Goal: Information Seeking & Learning: Check status

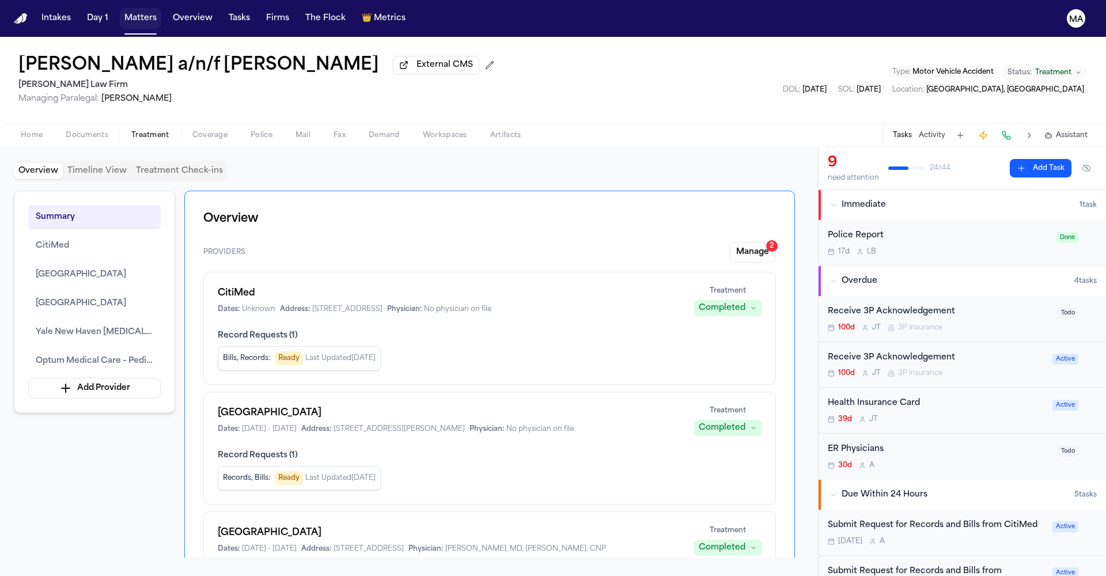
click at [120, 13] on button "Matters" at bounding box center [140, 18] width 41 height 21
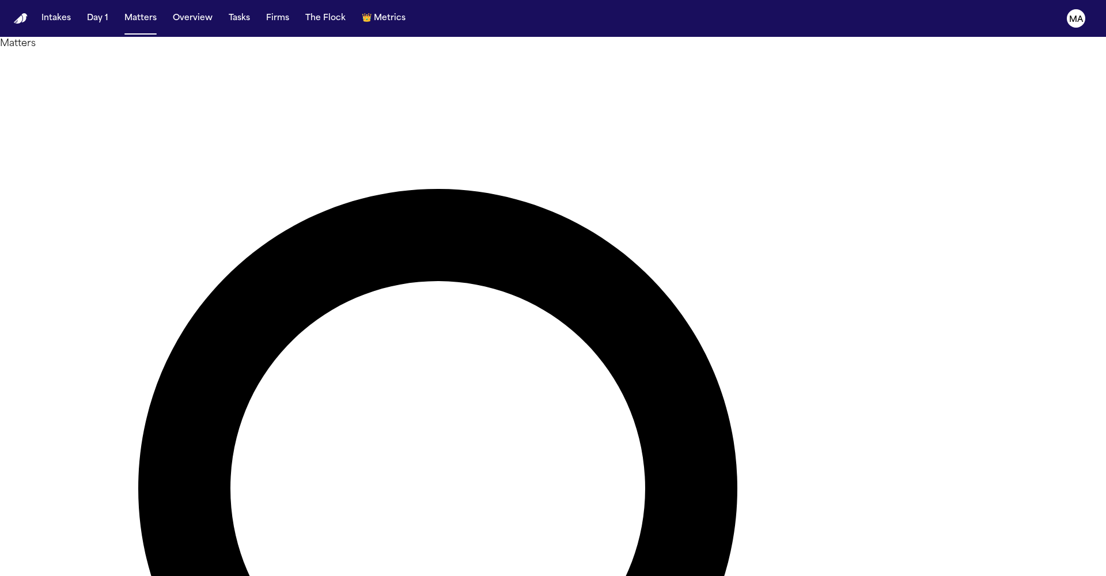
type input "********"
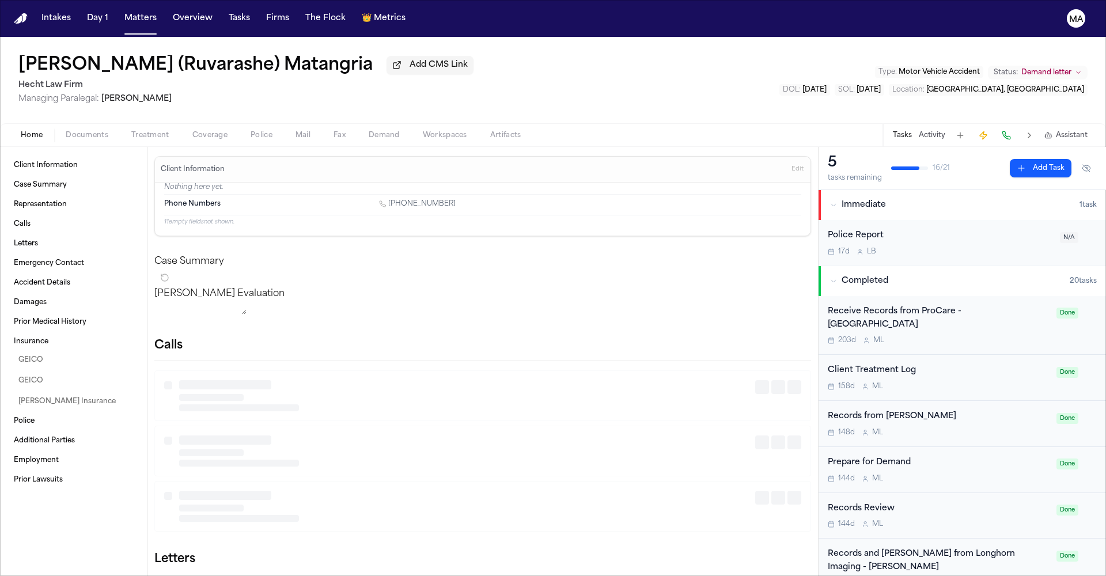
click at [411, 128] on button "Workspaces" at bounding box center [444, 135] width 67 height 14
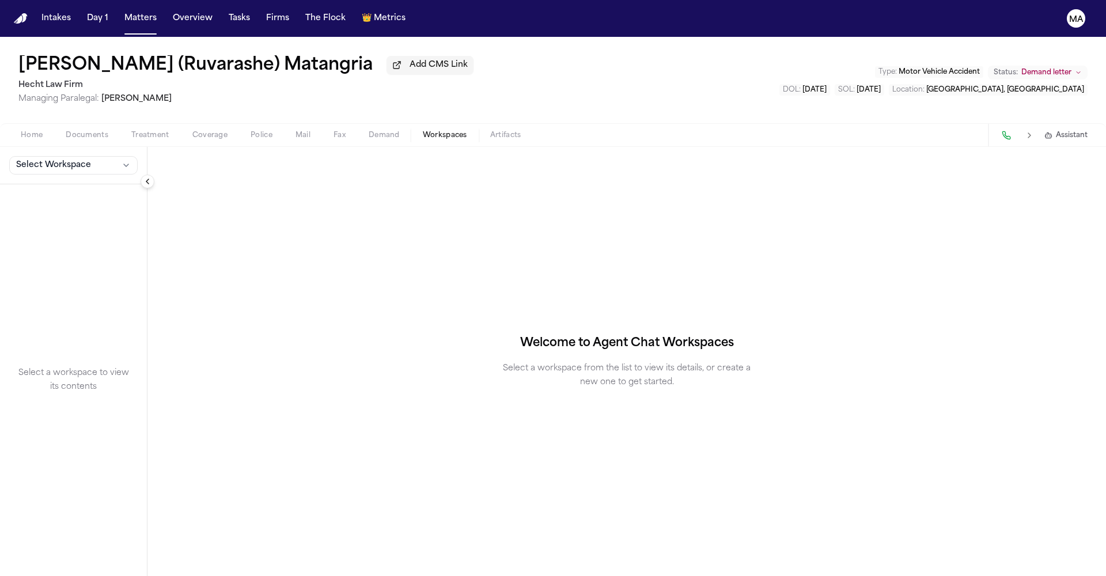
click at [48, 147] on div "Select Workspace" at bounding box center [73, 165] width 147 height 37
click at [49, 147] on div "Select Workspace" at bounding box center [73, 165] width 147 height 37
click at [52, 160] on span "Select Workspace" at bounding box center [53, 166] width 75 height 12
click at [52, 113] on button "MedChron" at bounding box center [72, 114] width 136 height 18
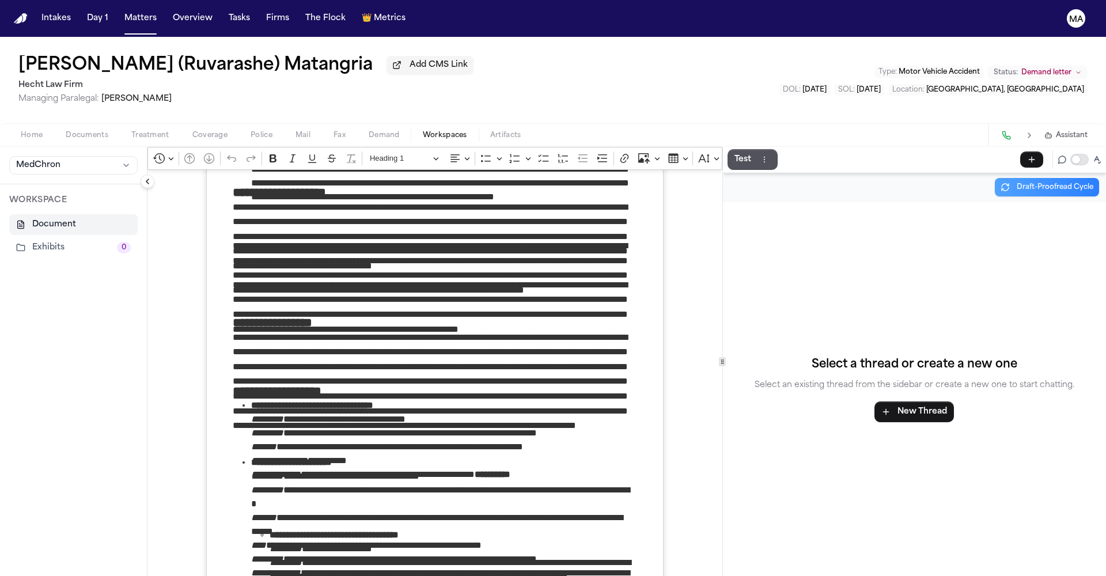
scroll to position [405, 0]
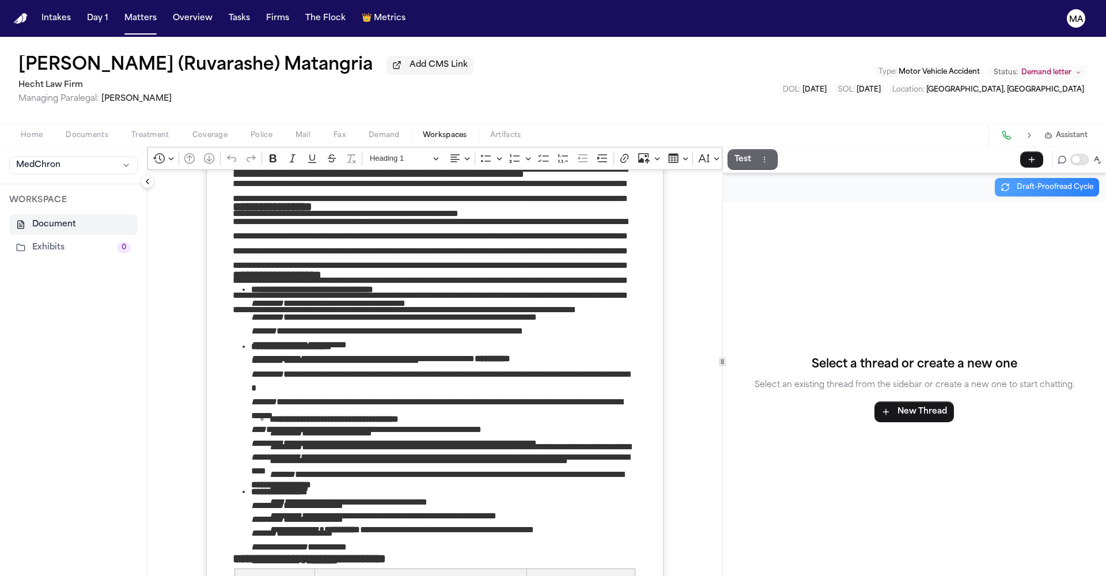
click at [734, 153] on p "Test" at bounding box center [742, 160] width 17 height 14
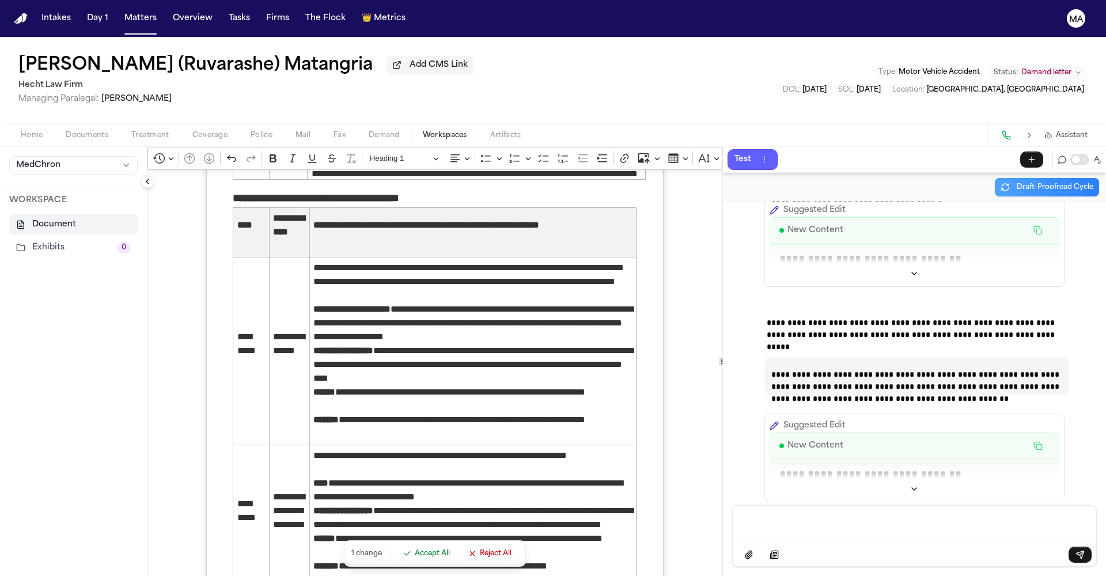
scroll to position [2127, 0]
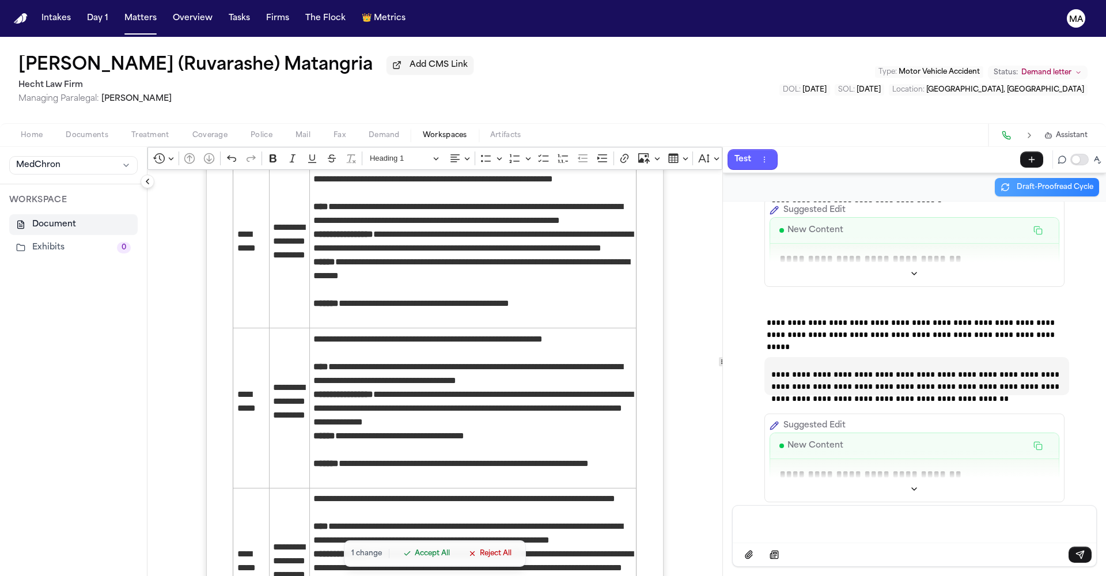
click at [415, 558] on span "Accept All" at bounding box center [432, 553] width 35 height 9
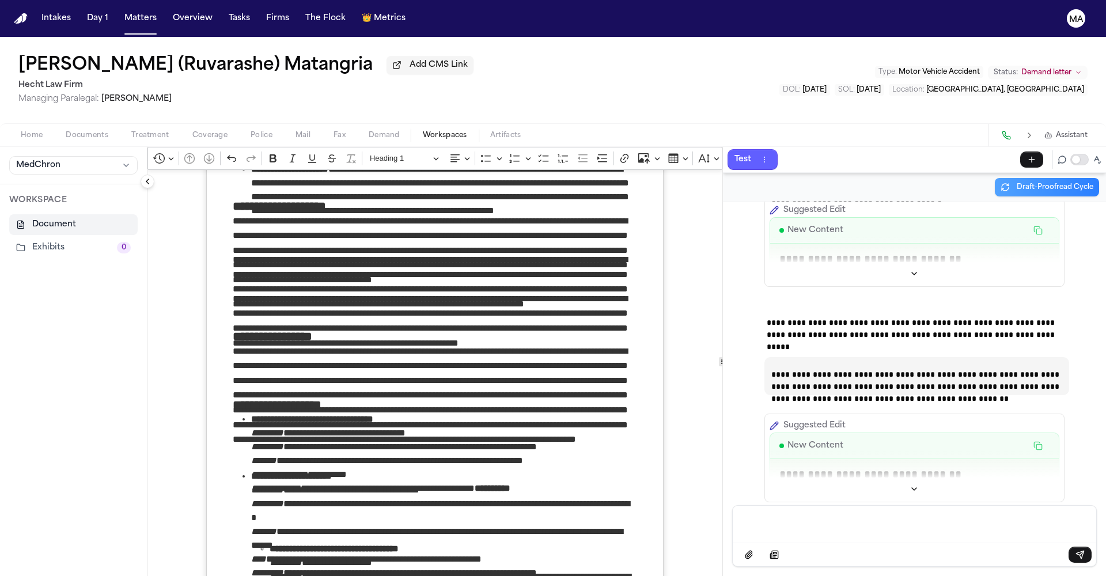
scroll to position [374, 0]
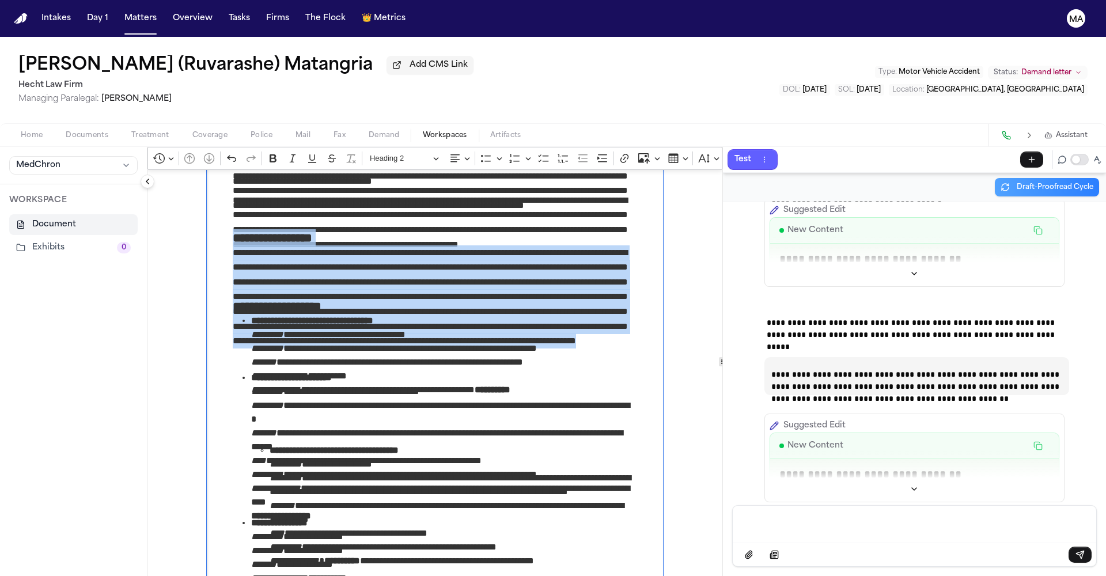
drag, startPoint x: 472, startPoint y: 191, endPoint x: 181, endPoint y: 143, distance: 294.6
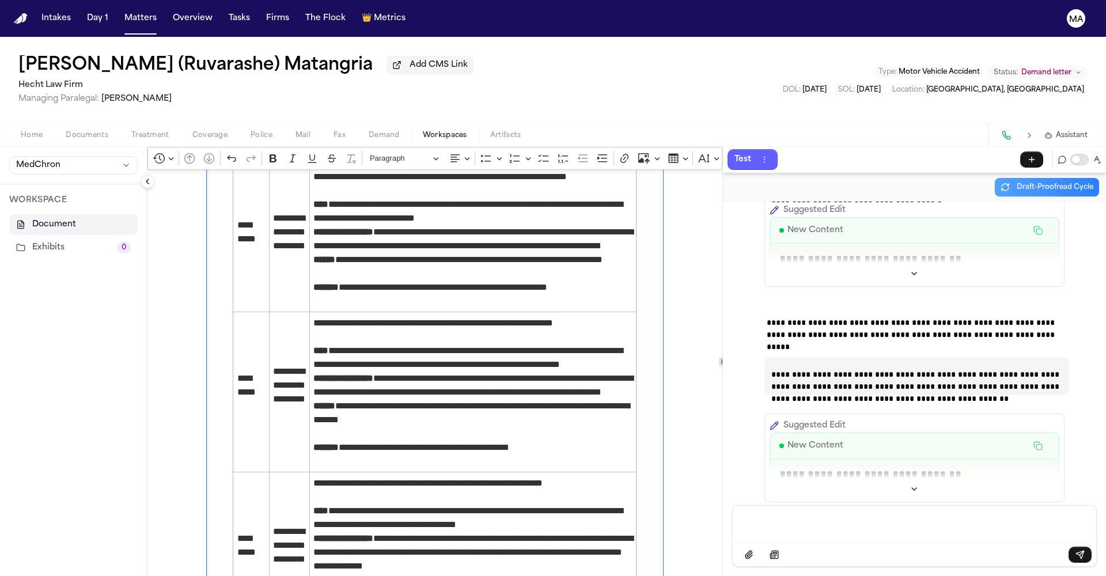
scroll to position [1963, 0]
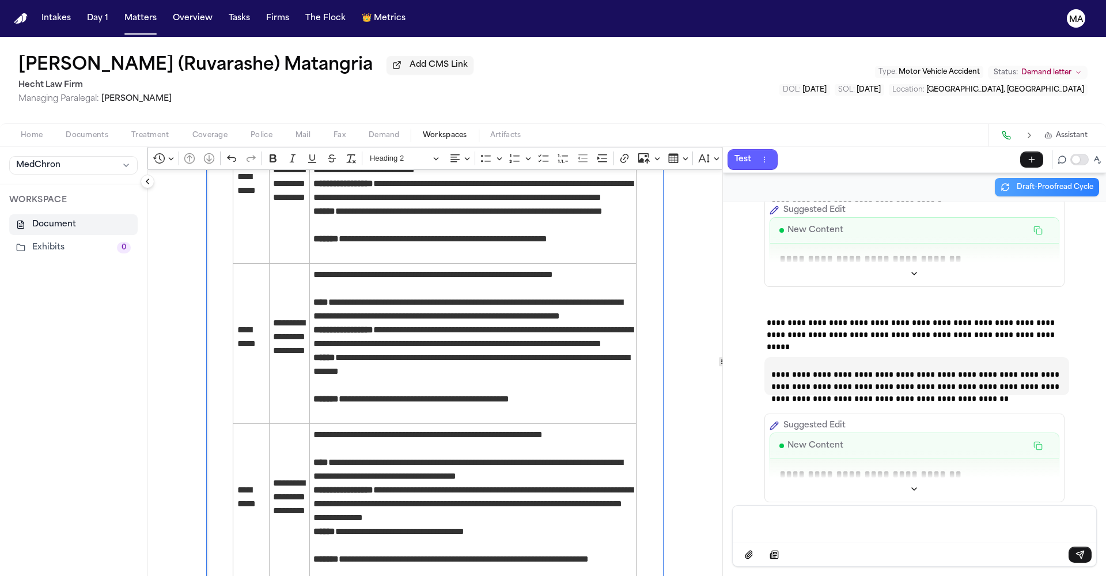
drag, startPoint x: 500, startPoint y: 314, endPoint x: 180, endPoint y: 169, distance: 352.3
click at [206, 169] on div "**********" at bounding box center [434, 246] width 457 height 4078
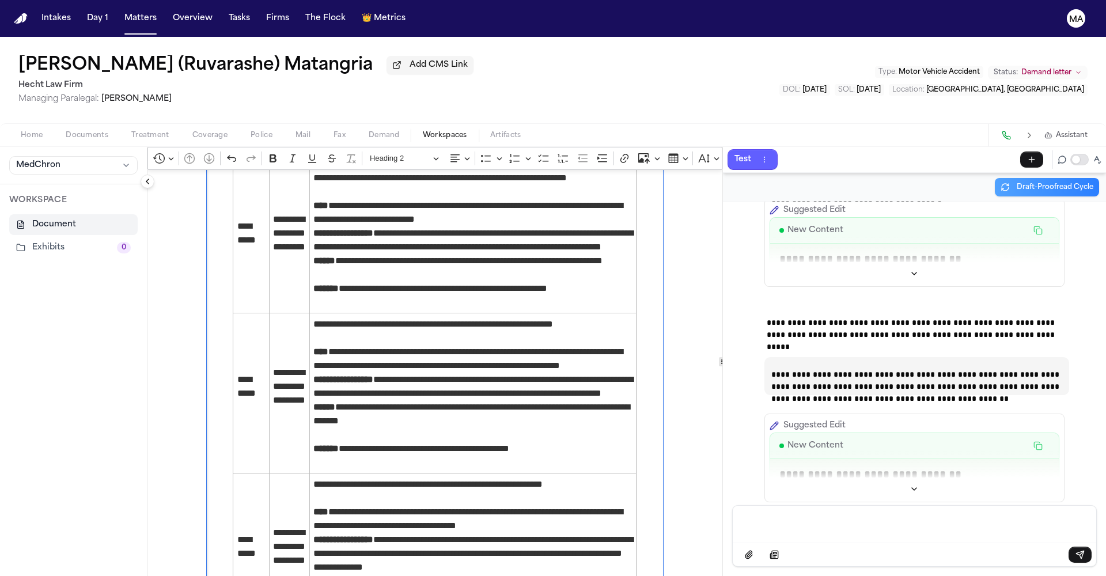
click at [206, 244] on div "**********" at bounding box center [434, 224] width 457 height 3934
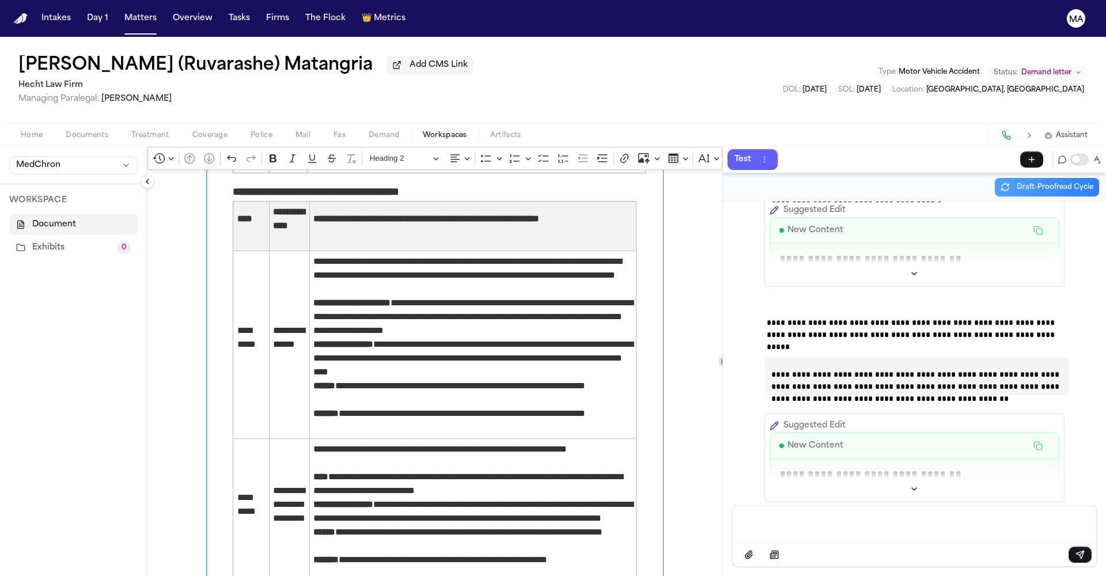
scroll to position [1869, 0]
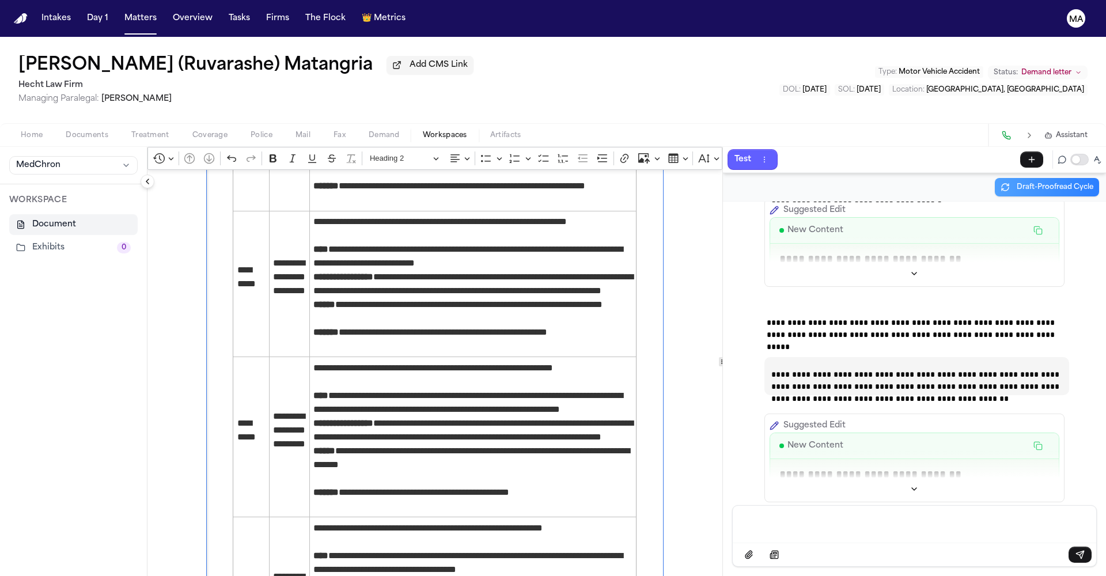
click at [206, 534] on div "**********" at bounding box center [434, 241] width 457 height 3882
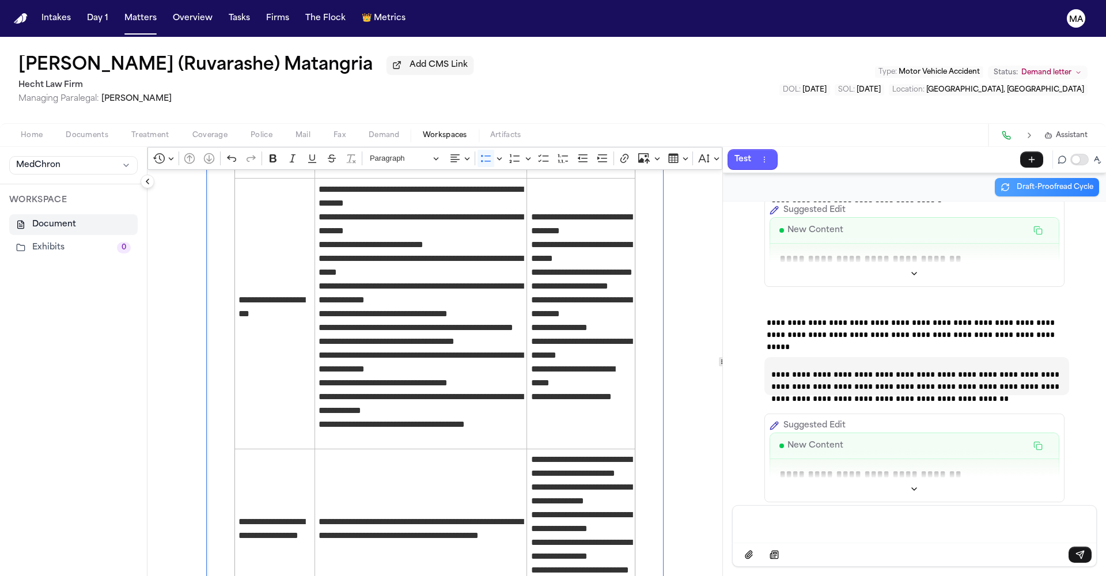
scroll to position [0, 0]
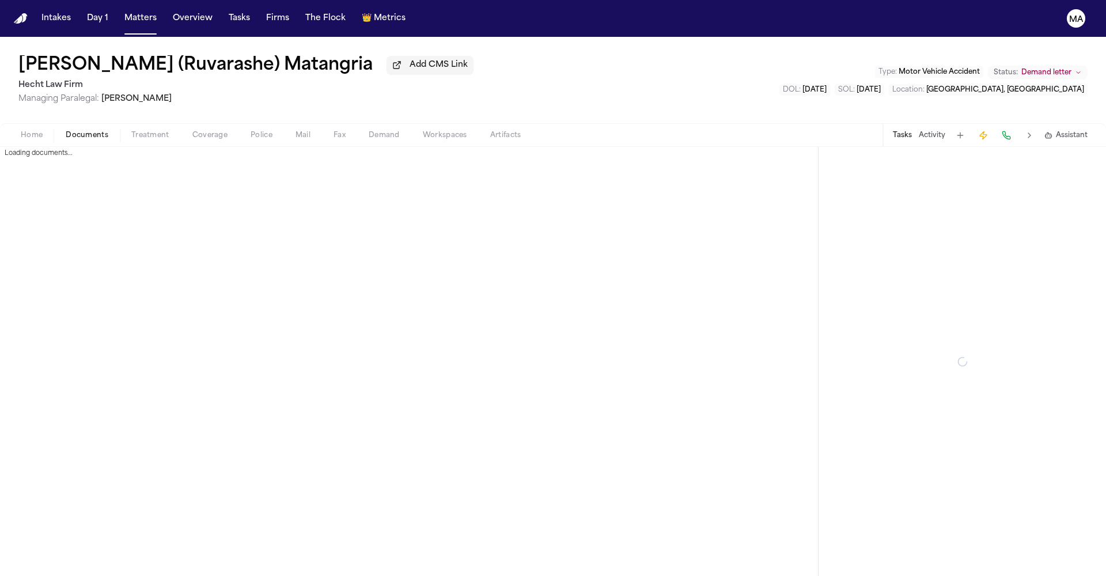
drag, startPoint x: 63, startPoint y: 74, endPoint x: 89, endPoint y: 120, distance: 52.6
click at [66, 131] on span "Documents" at bounding box center [87, 135] width 43 height 9
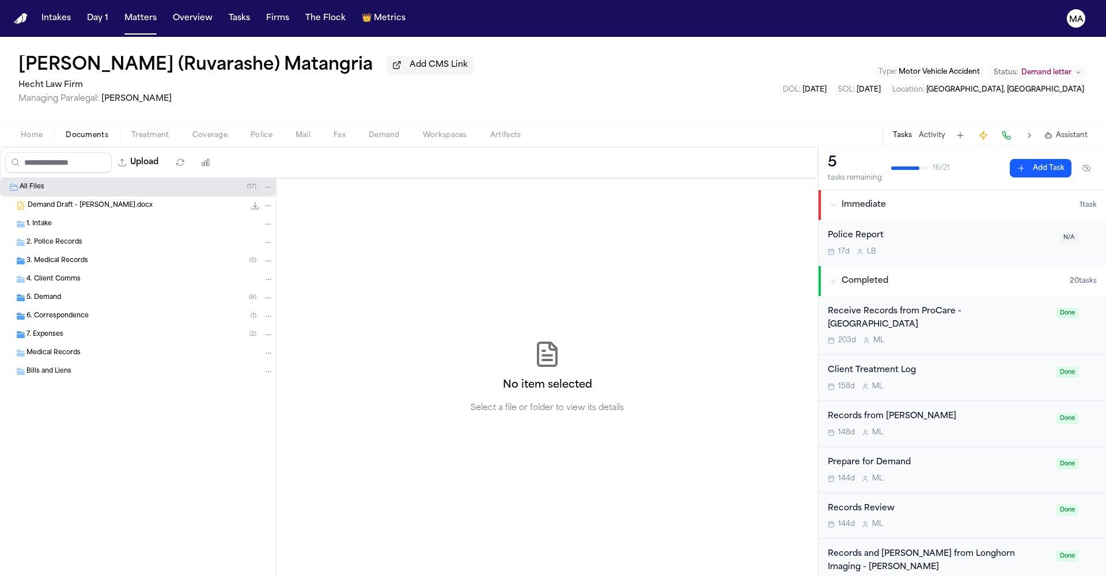
click at [74, 311] on div "6. Correspondence ( 1 )" at bounding box center [149, 316] width 247 height 10
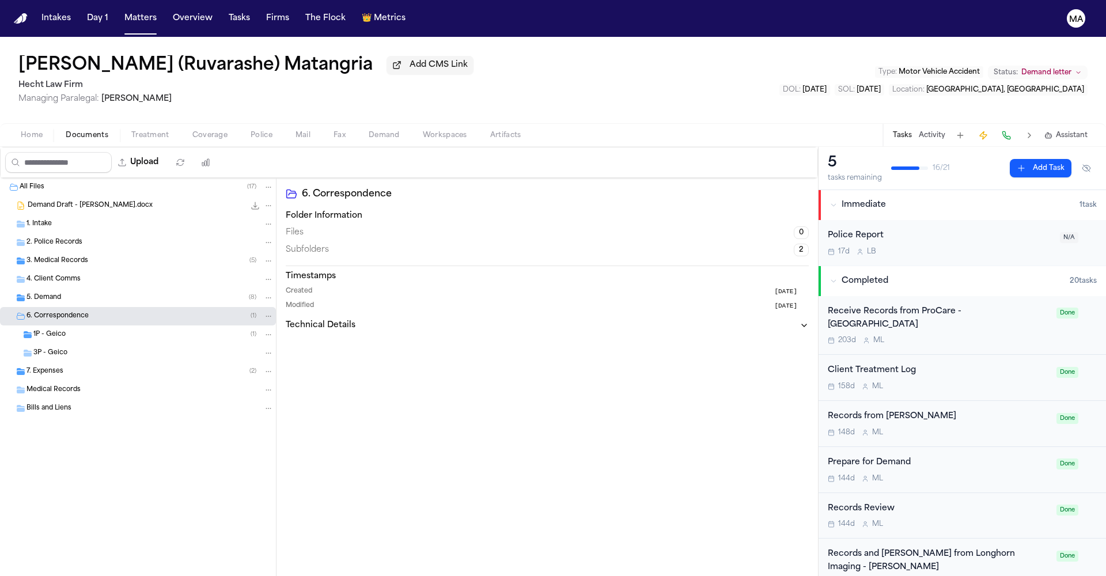
click at [60, 252] on div "3. Medical Records ( 5 )" at bounding box center [138, 261] width 276 height 18
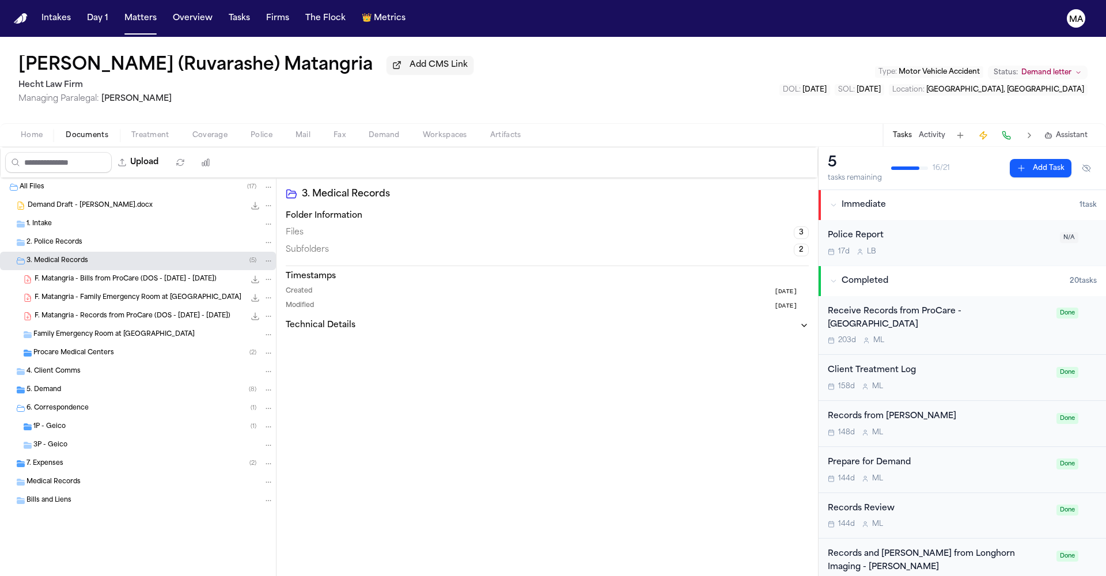
click at [88, 275] on span "F. Matangria - Bills from ProCare (DOS - [DATE] - [DATE])" at bounding box center [126, 280] width 182 height 10
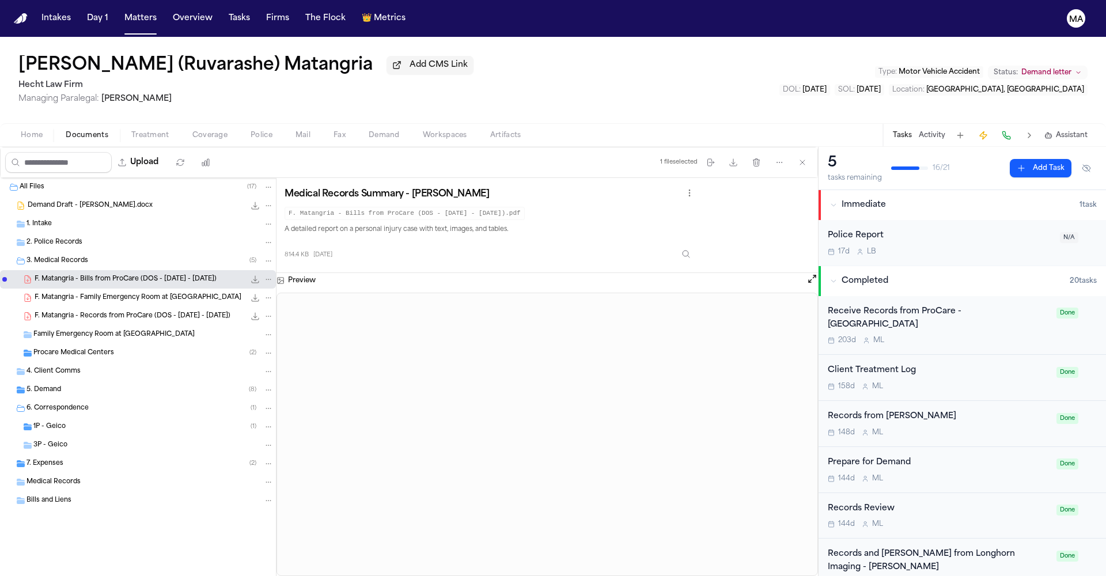
click at [357, 128] on button "Demand" at bounding box center [384, 135] width 54 height 14
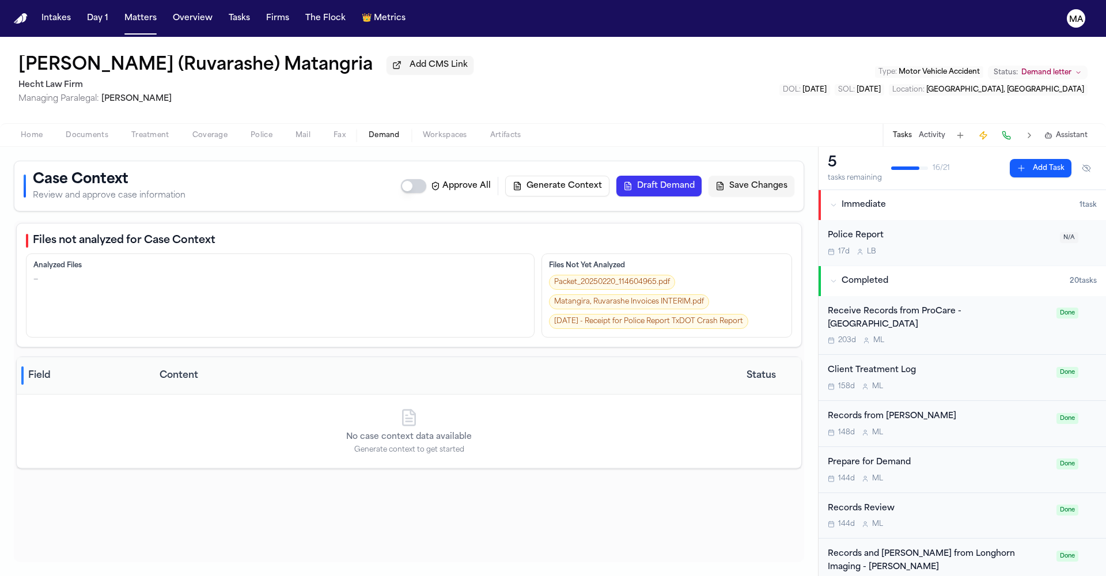
click at [310, 123] on div "Home Documents Treatment Coverage Police Mail Fax Demand Workspaces Artifacts T…" at bounding box center [553, 134] width 1106 height 23
click at [416, 141] on span "button" at bounding box center [445, 141] width 58 height 1
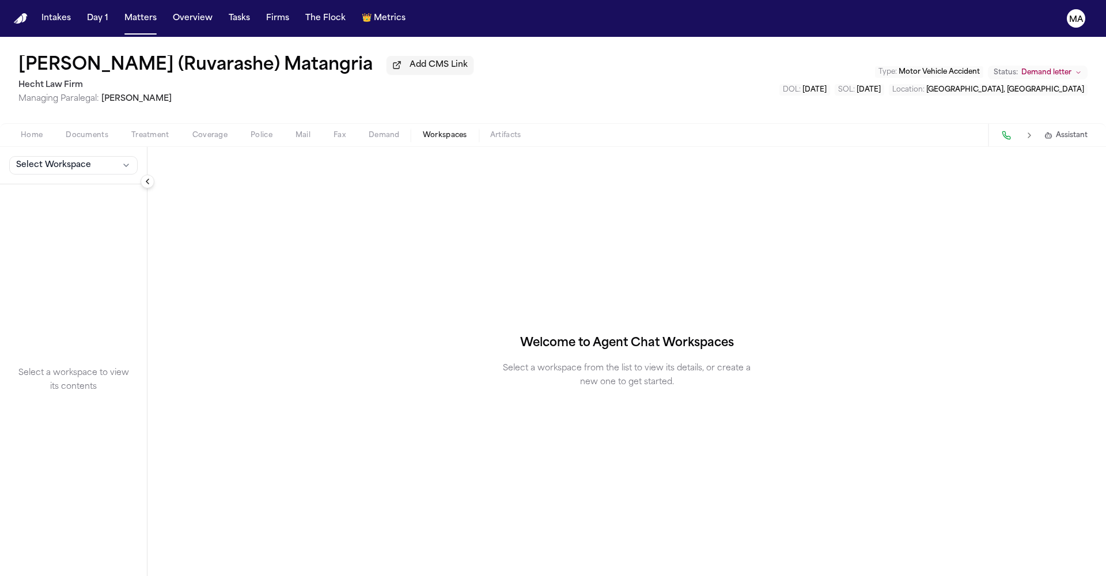
click at [71, 156] on button "Select Workspace" at bounding box center [73, 165] width 128 height 18
click at [55, 108] on span "MedChron" at bounding box center [63, 114] width 104 height 12
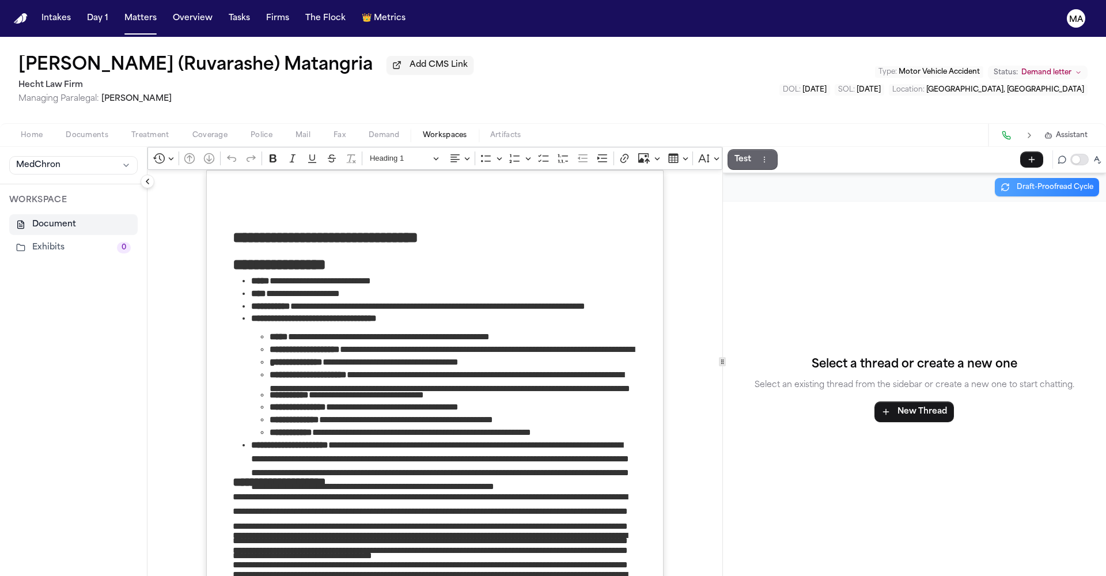
click at [727, 149] on button "Test" at bounding box center [752, 159] width 50 height 21
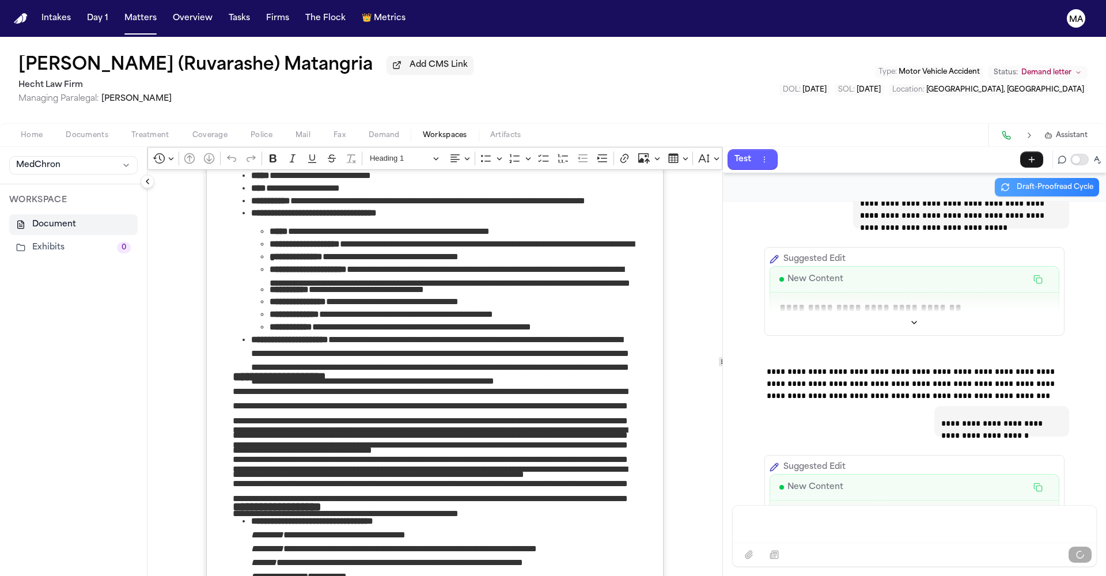
scroll to position [89, 0]
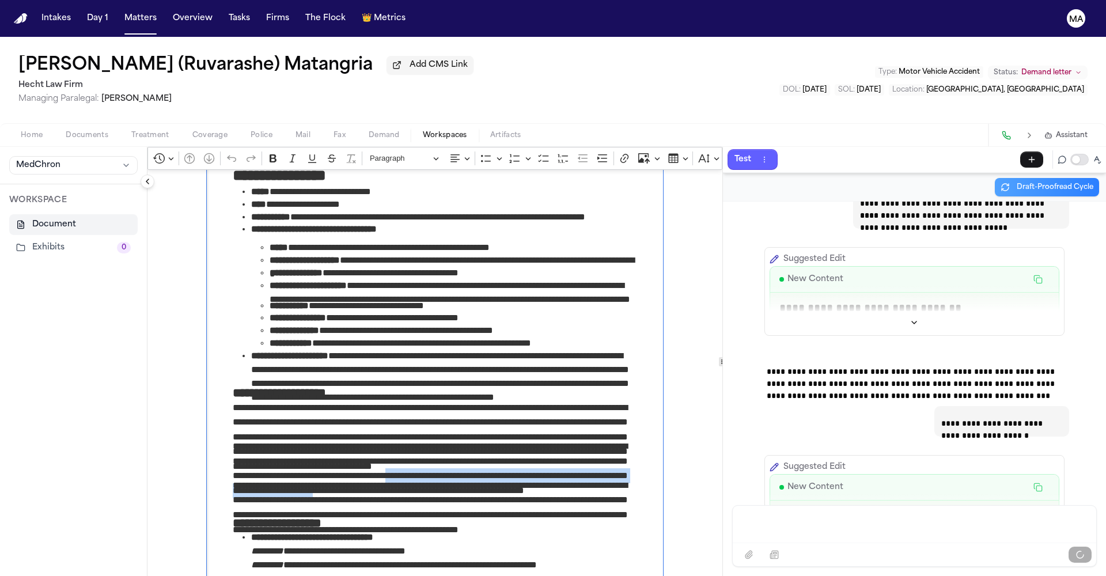
drag, startPoint x: 430, startPoint y: 366, endPoint x: 246, endPoint y: 374, distance: 183.3
click at [246, 439] on p "**********" at bounding box center [435, 451] width 404 height 24
click at [435, 478] on p "**********" at bounding box center [435, 490] width 404 height 24
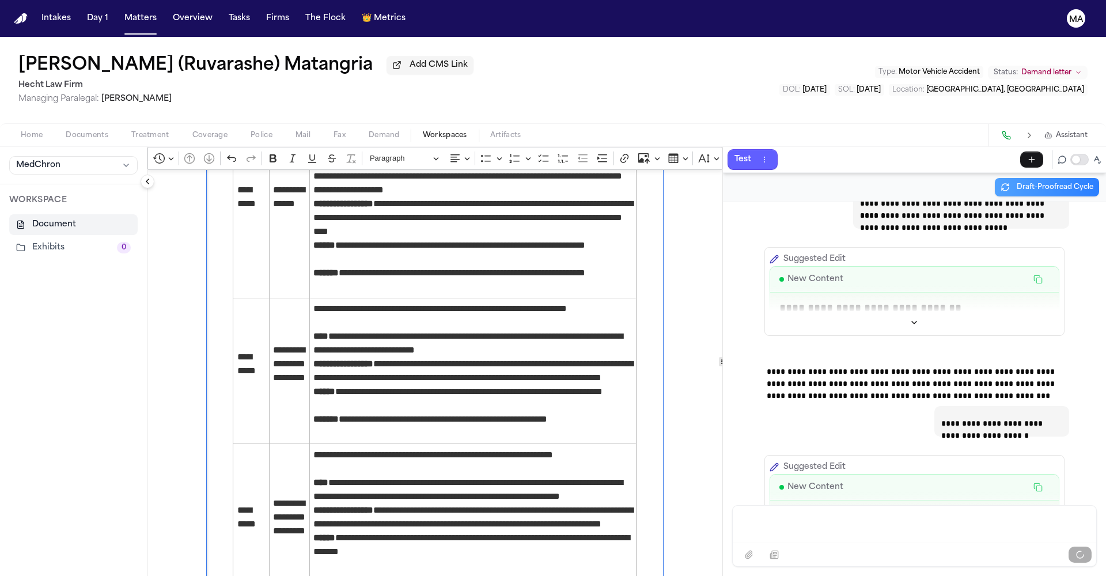
scroll to position [2032, 0]
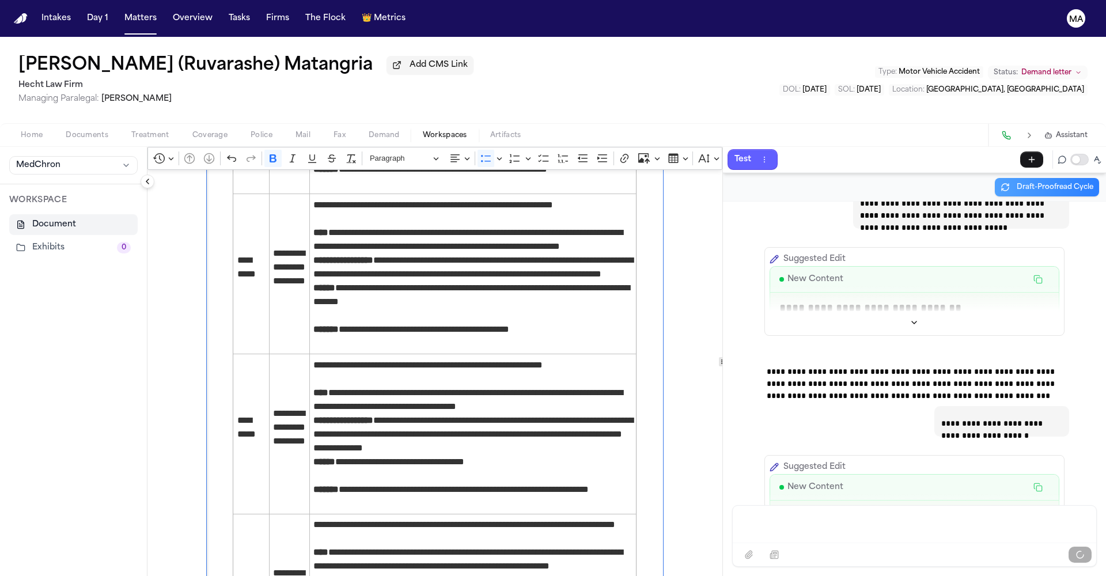
drag, startPoint x: 424, startPoint y: 333, endPoint x: 204, endPoint y: 321, distance: 219.7
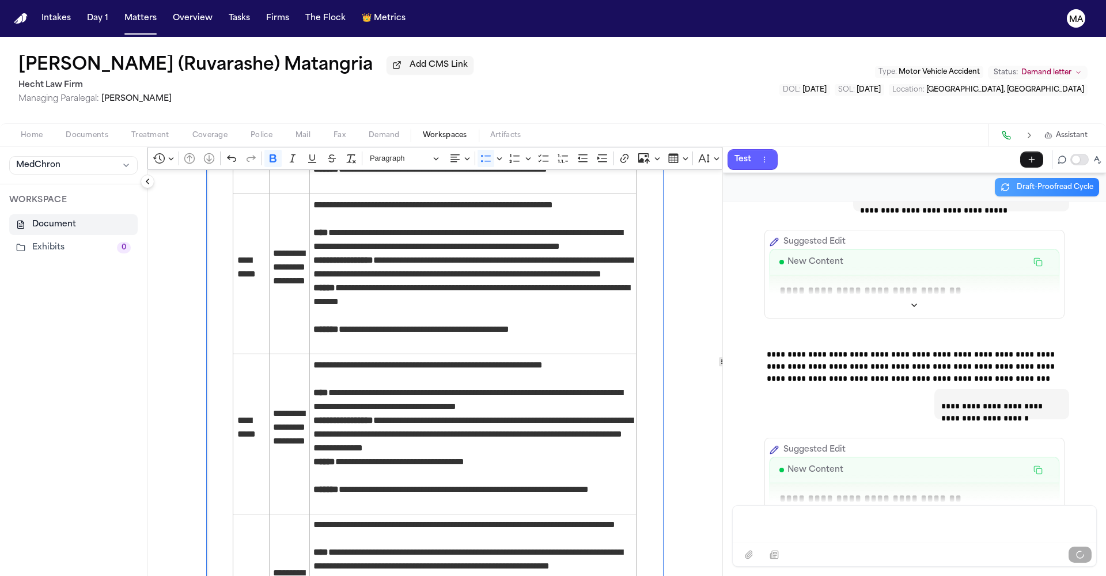
drag, startPoint x: 324, startPoint y: 316, endPoint x: 188, endPoint y: 282, distance: 140.8
click at [453, 383] on div "**********" at bounding box center [434, 173] width 457 height 4073
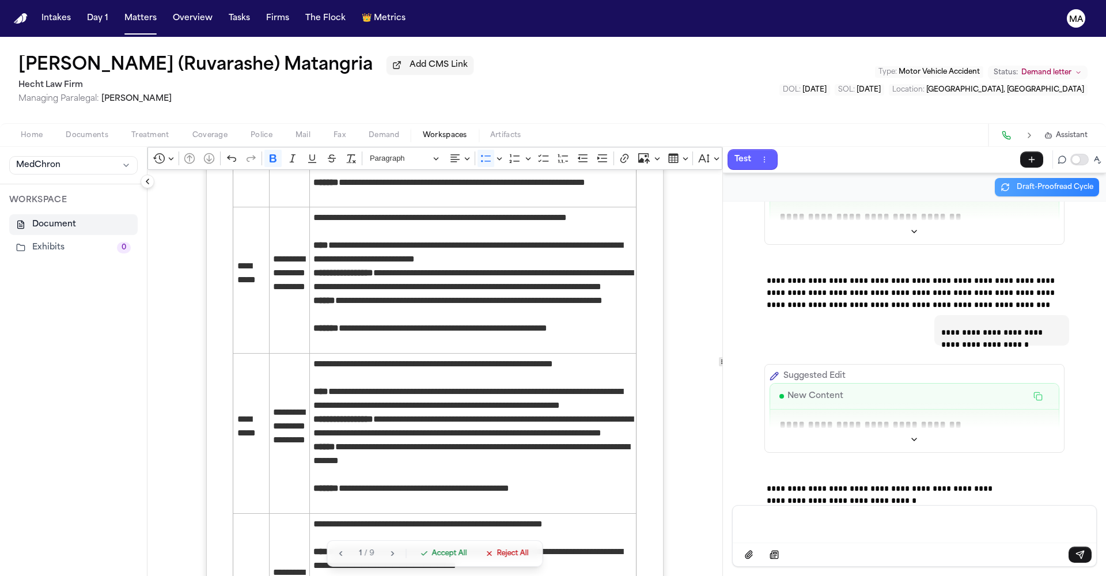
scroll to position [2043, 0]
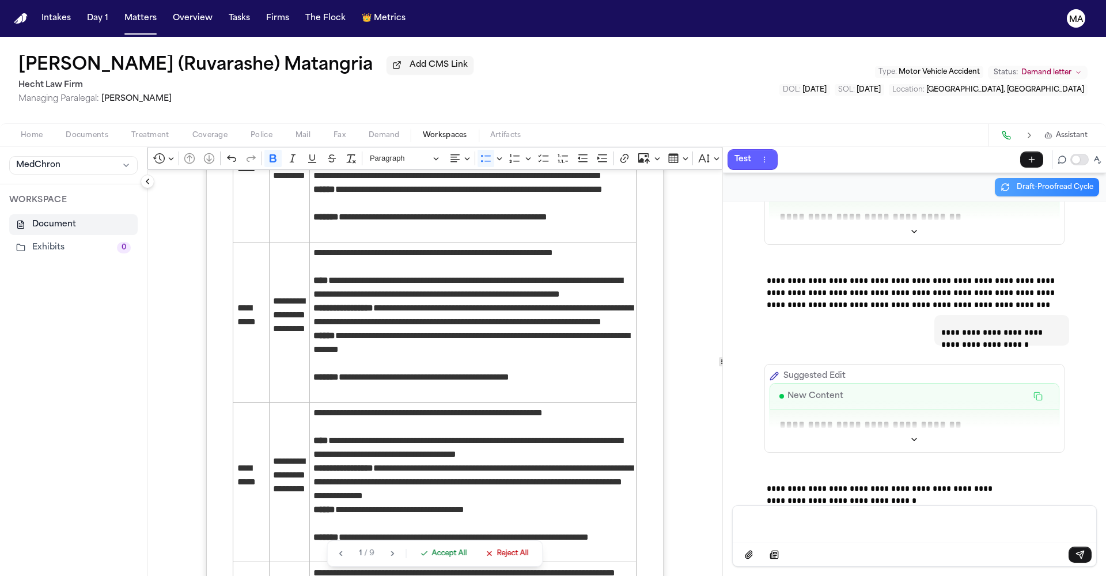
click at [431, 558] on span "Accept All" at bounding box center [448, 553] width 35 height 9
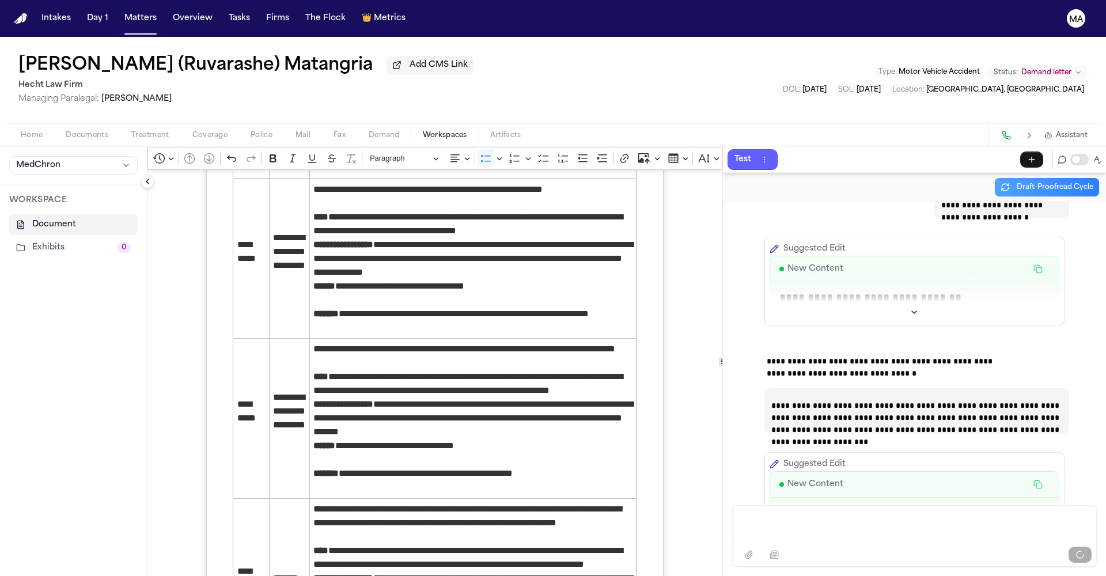
scroll to position [8814, 0]
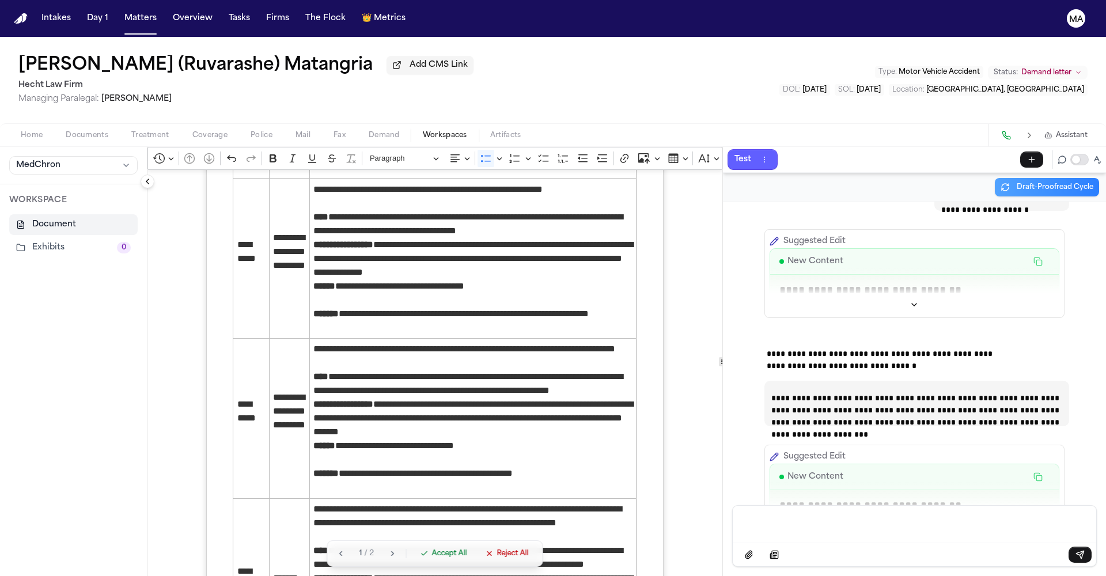
click at [431, 558] on span "Accept All" at bounding box center [448, 553] width 35 height 9
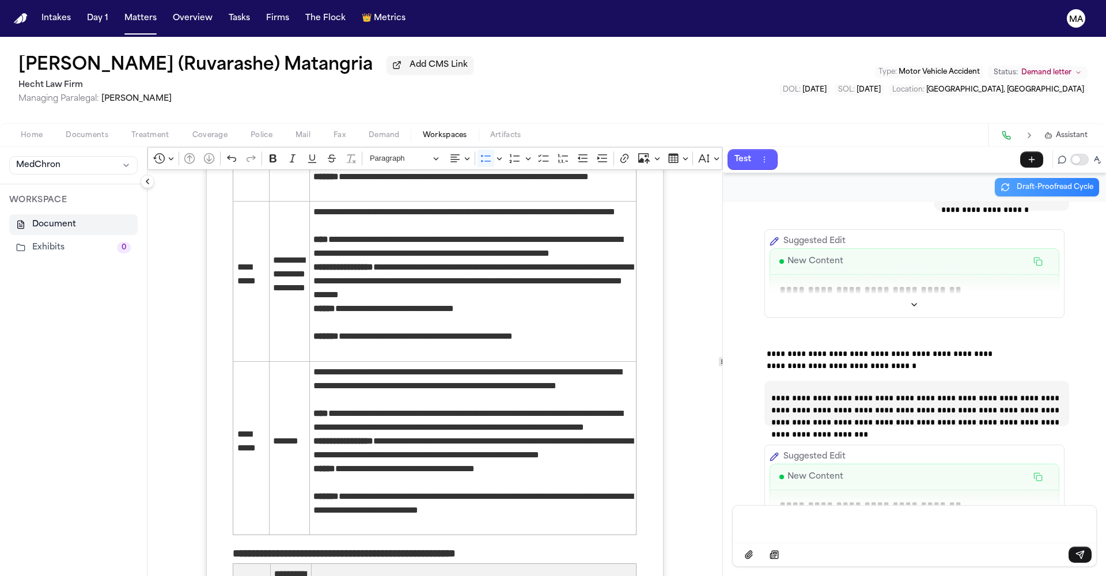
scroll to position [2269, 0]
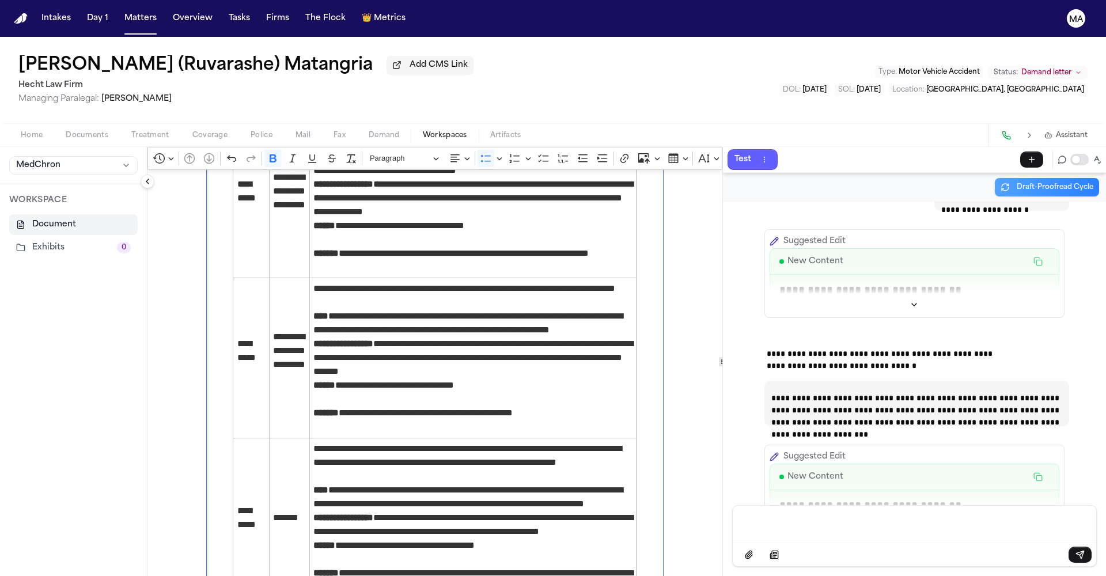
drag, startPoint x: 430, startPoint y: 441, endPoint x: 191, endPoint y: 386, distance: 245.2
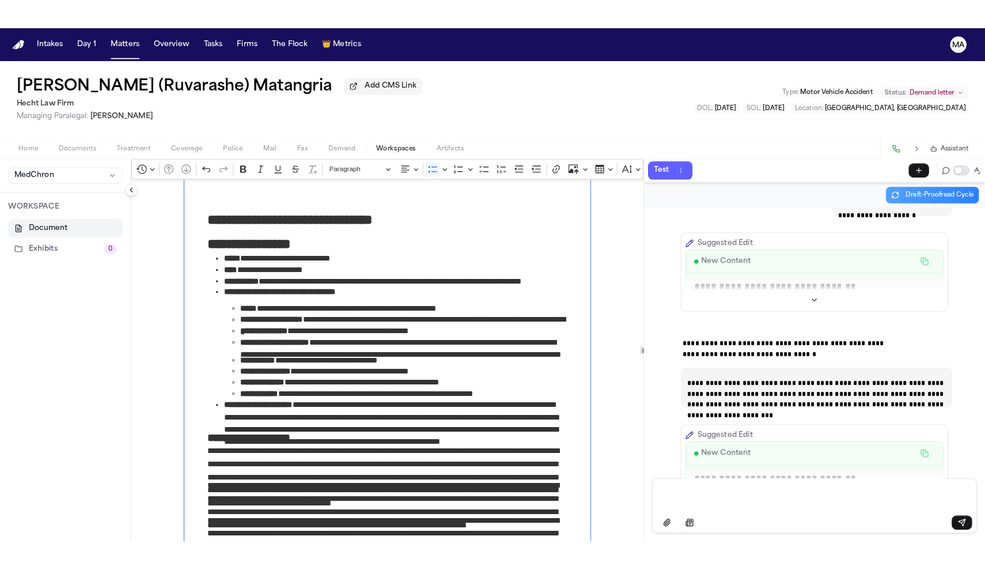
scroll to position [0, 0]
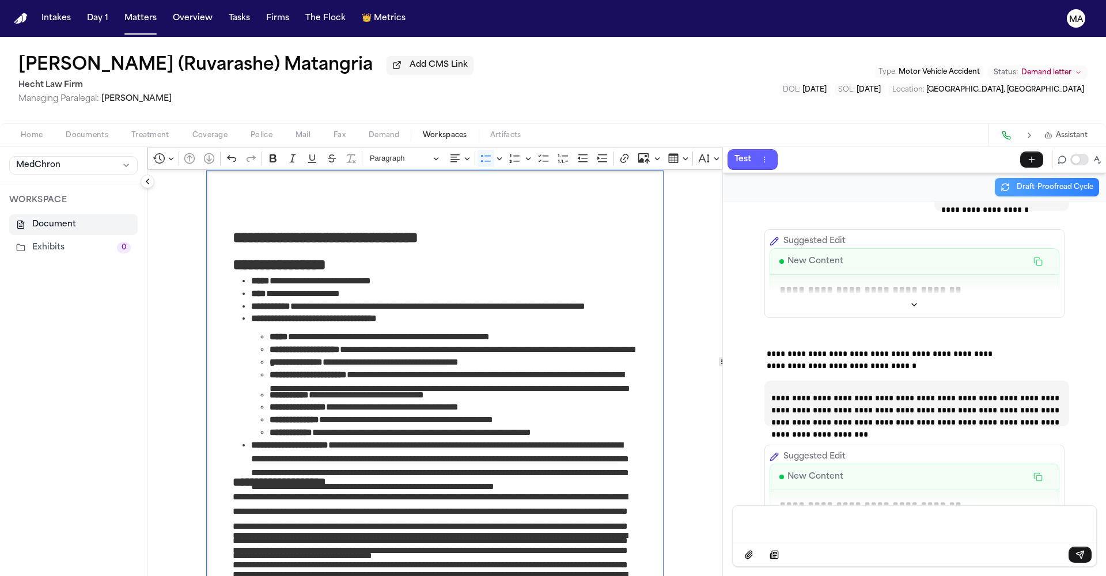
click at [835, 153] on icon "Editor toolbar" at bounding box center [841, 159] width 12 height 12
click at [813, 173] on icon "Dropdown toolbar" at bounding box center [819, 179] width 12 height 12
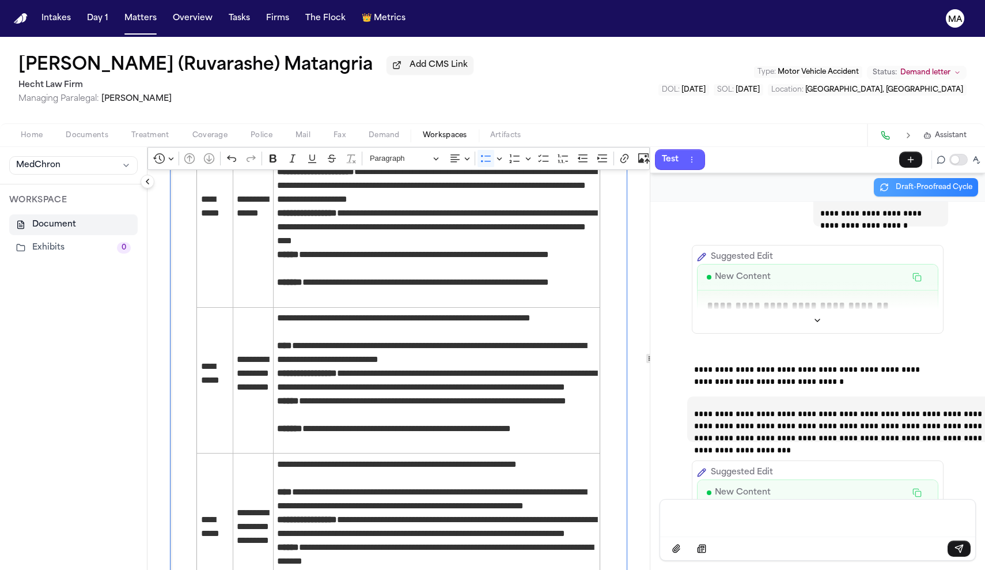
scroll to position [1776, 0]
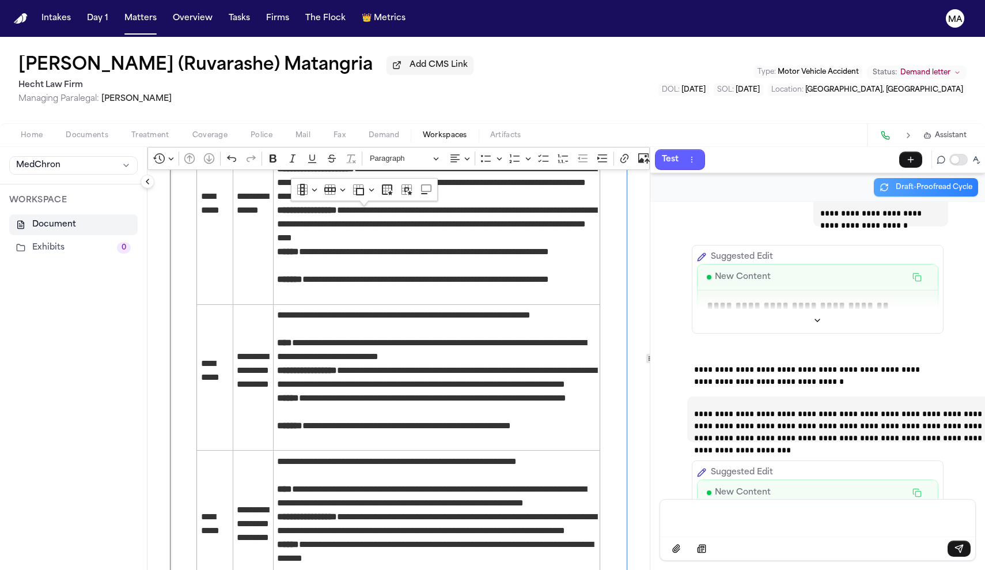
drag, startPoint x: 155, startPoint y: 266, endPoint x: 503, endPoint y: 295, distance: 349.0
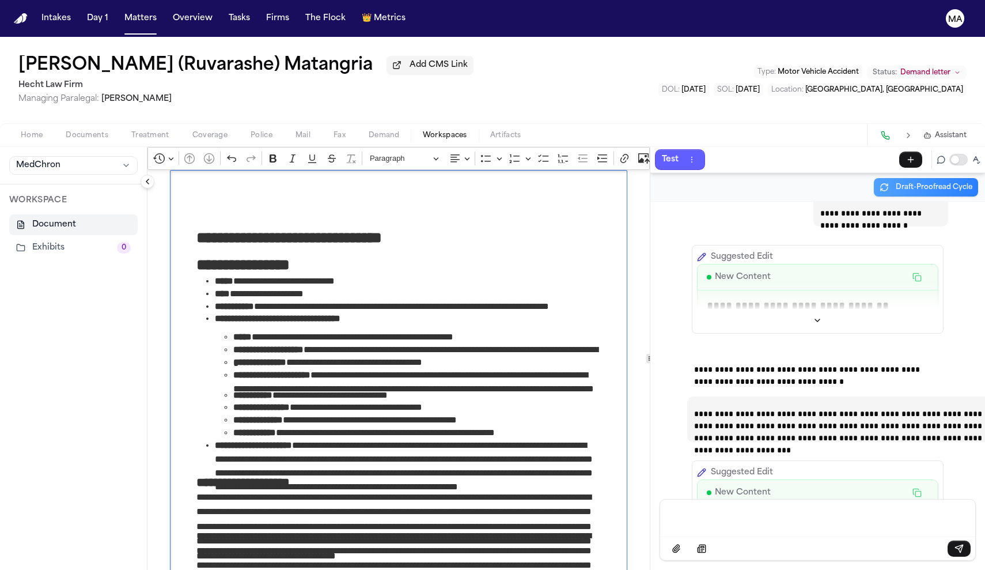
scroll to position [0, 0]
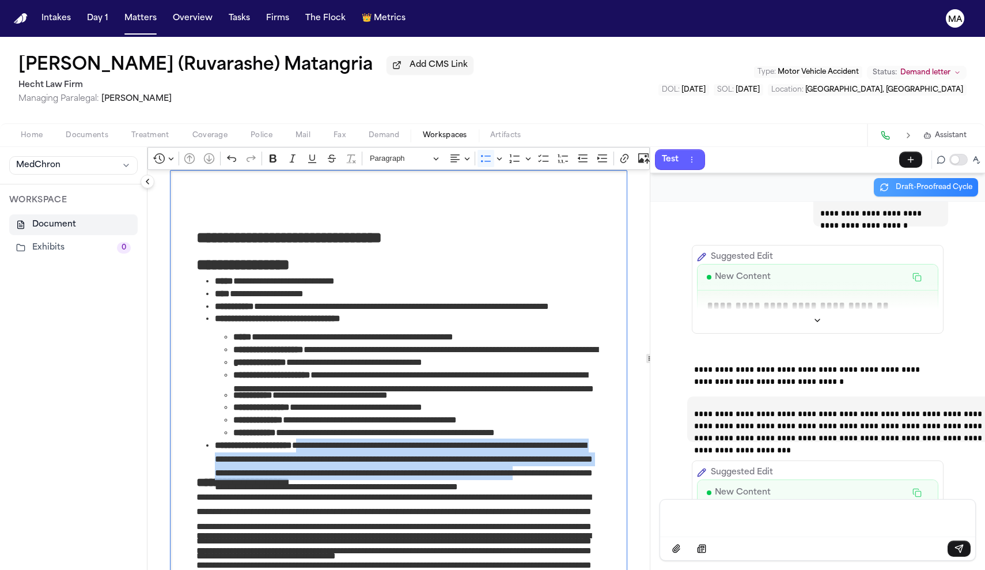
drag, startPoint x: 226, startPoint y: 363, endPoint x: 499, endPoint y: 374, distance: 272.6
click at [499, 438] on span "**********" at bounding box center [407, 449] width 385 height 23
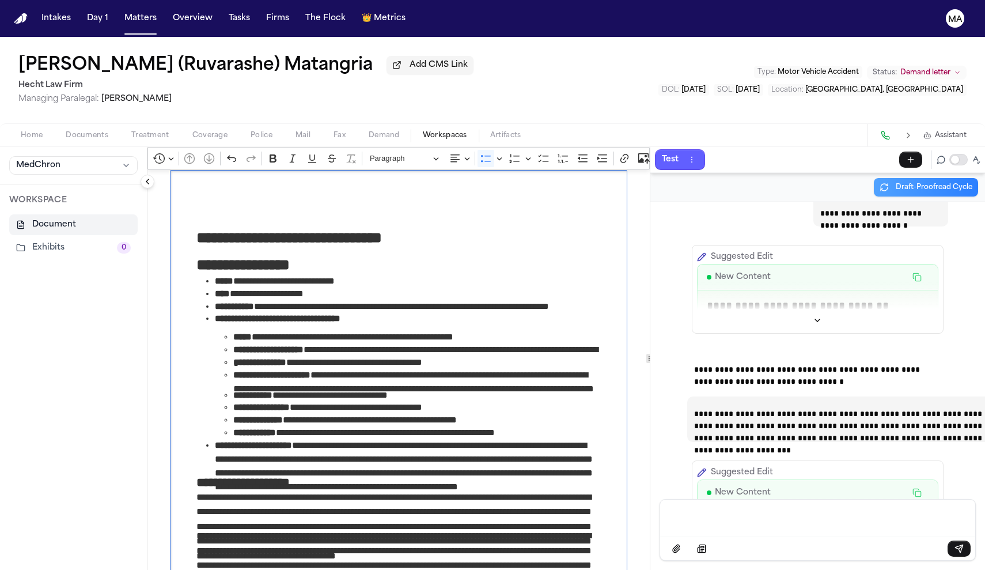
click at [328, 438] on span "**********" at bounding box center [407, 449] width 385 height 23
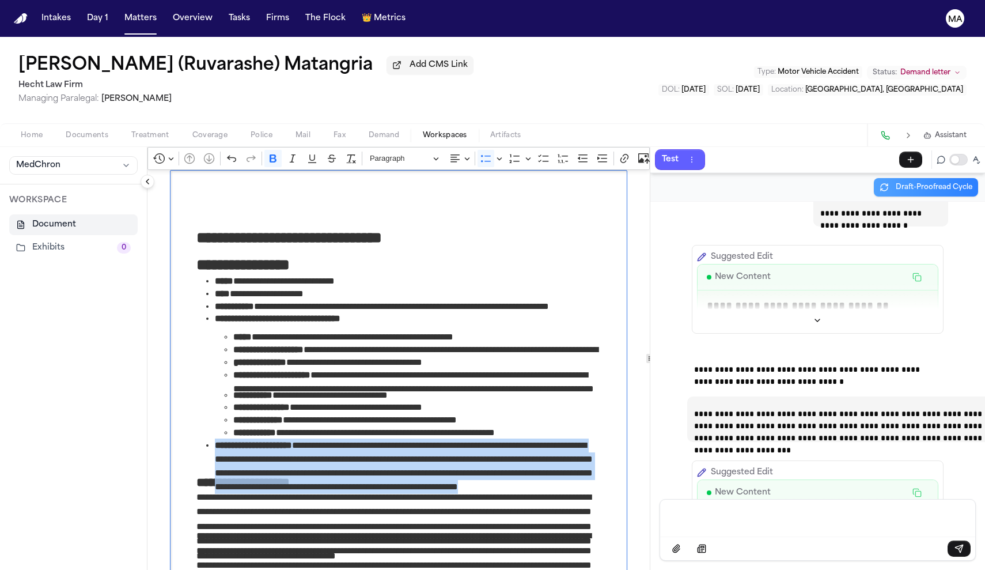
drag, startPoint x: 334, startPoint y: 378, endPoint x: 155, endPoint y: 362, distance: 179.8
click at [196, 362] on ul "**********" at bounding box center [398, 367] width 404 height 187
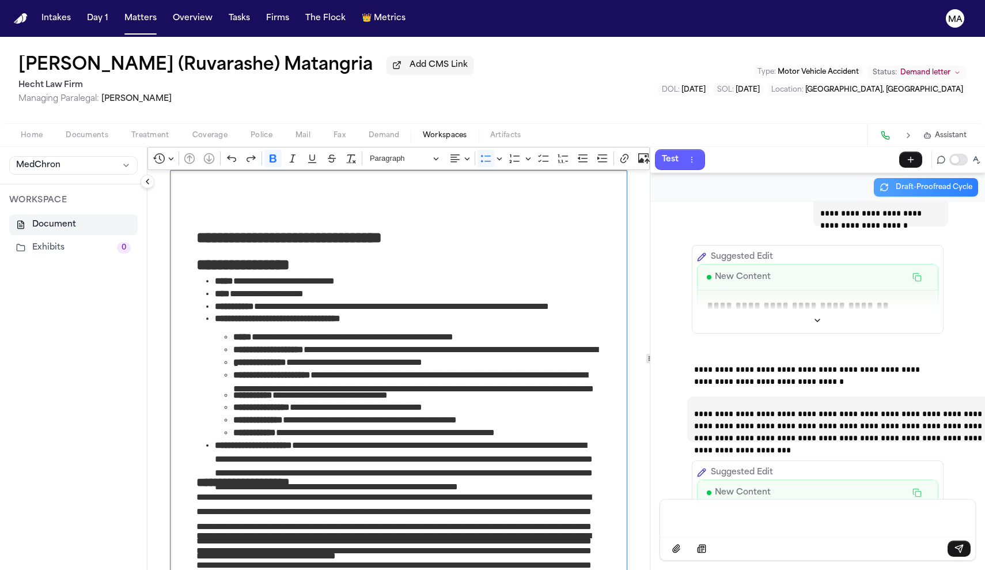
click at [355, 438] on span "**********" at bounding box center [407, 449] width 385 height 23
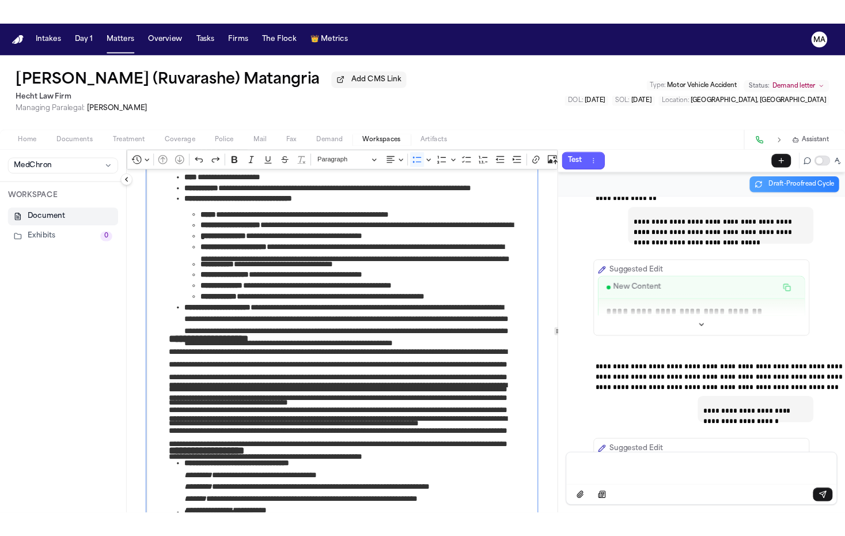
scroll to position [146, 0]
